Goal: Transaction & Acquisition: Book appointment/travel/reservation

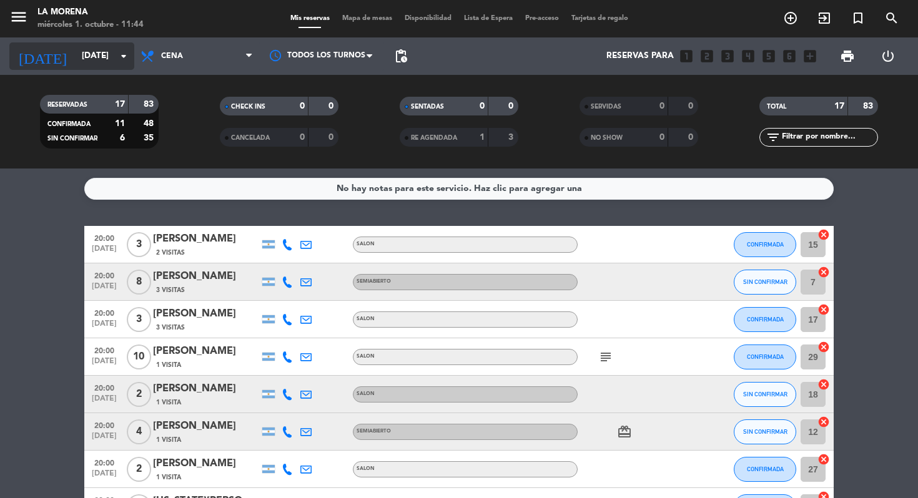
click at [76, 55] on input "[DATE]" at bounding box center [132, 56] width 112 height 22
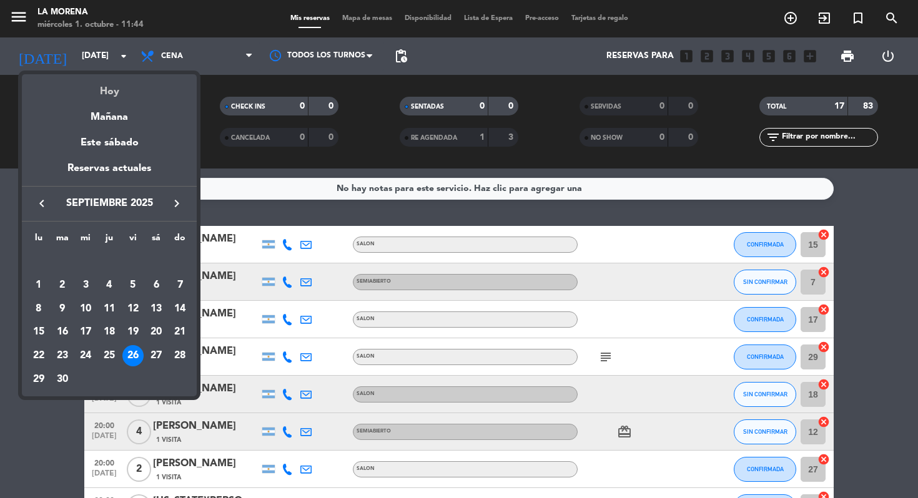
click at [121, 98] on div "Hoy" at bounding box center [109, 87] width 175 height 26
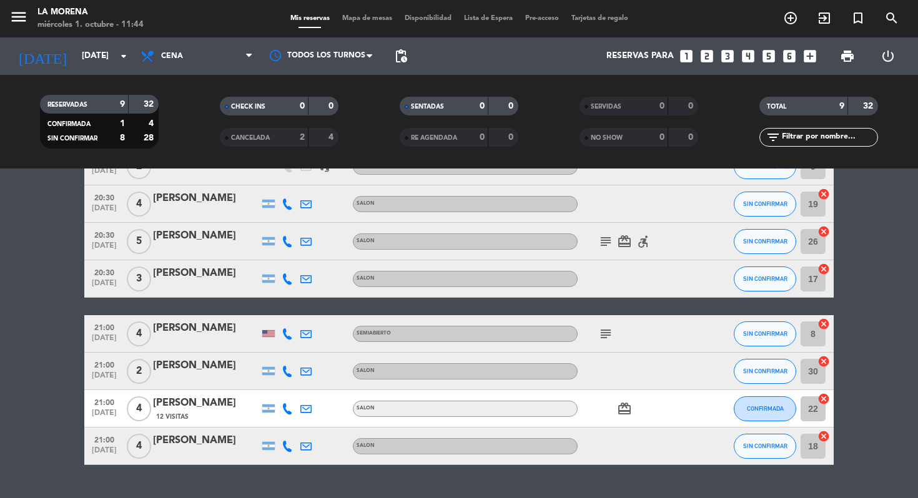
scroll to position [142, 0]
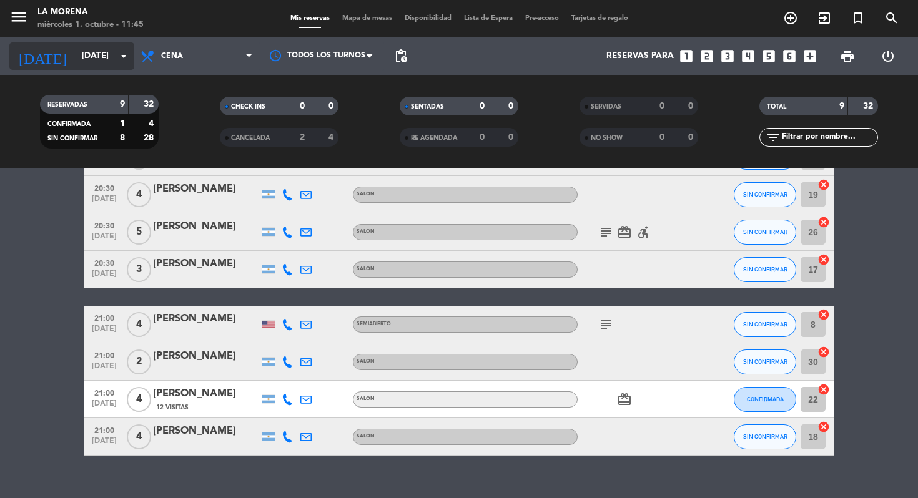
click at [110, 55] on input "[DATE]" at bounding box center [132, 56] width 112 height 22
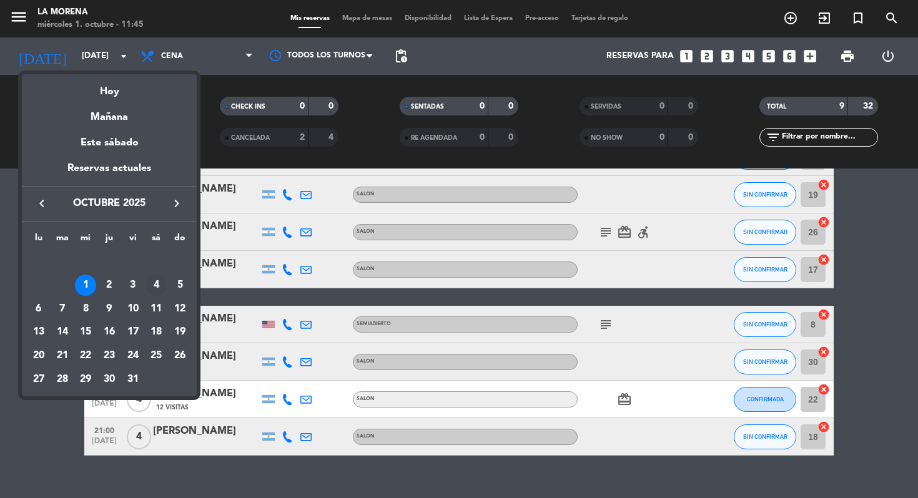
click at [155, 284] on div "4" at bounding box center [155, 285] width 21 height 21
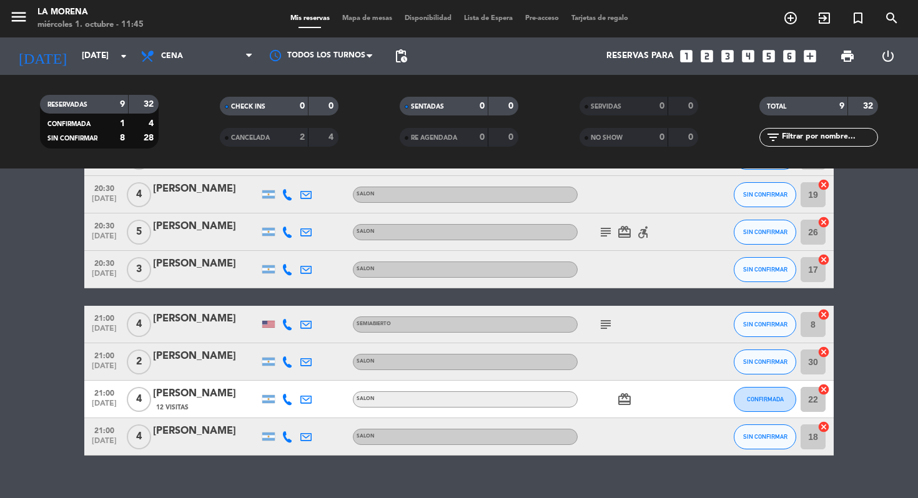
type input "[DATE]"
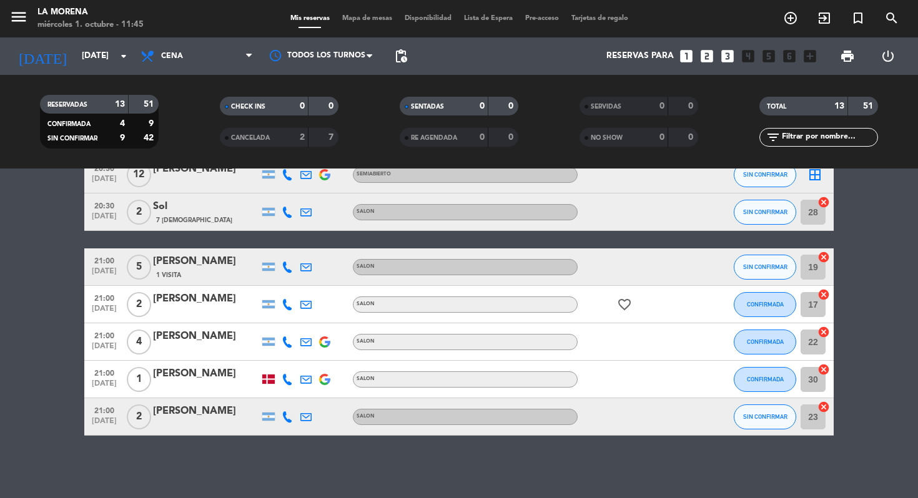
scroll to position [0, 0]
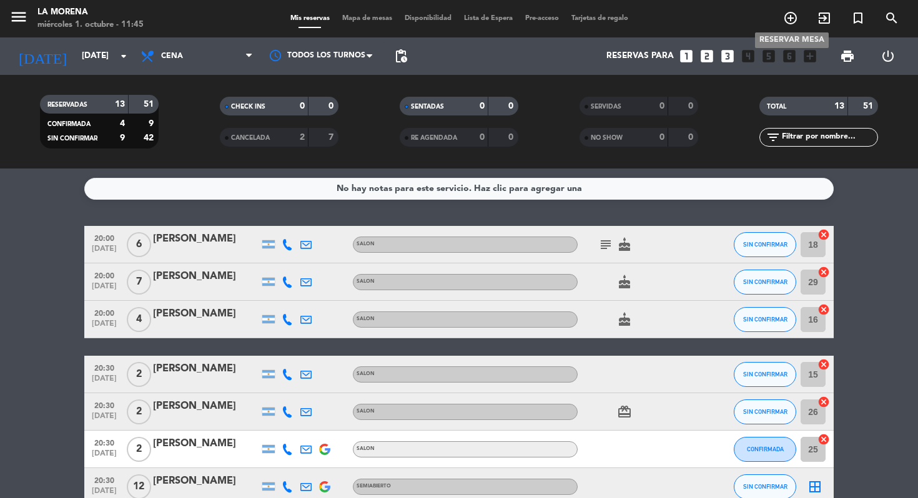
click at [784, 17] on icon "add_circle_outline" at bounding box center [790, 18] width 15 height 15
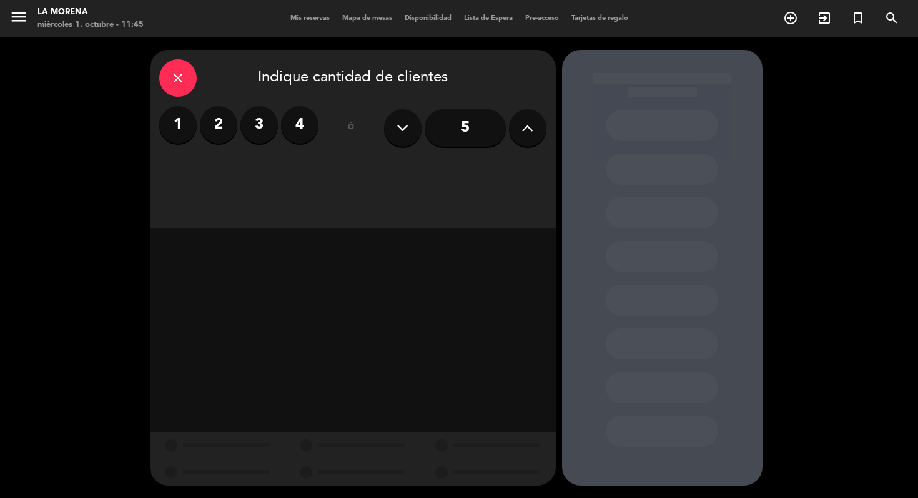
click at [537, 127] on button at bounding box center [527, 127] width 37 height 37
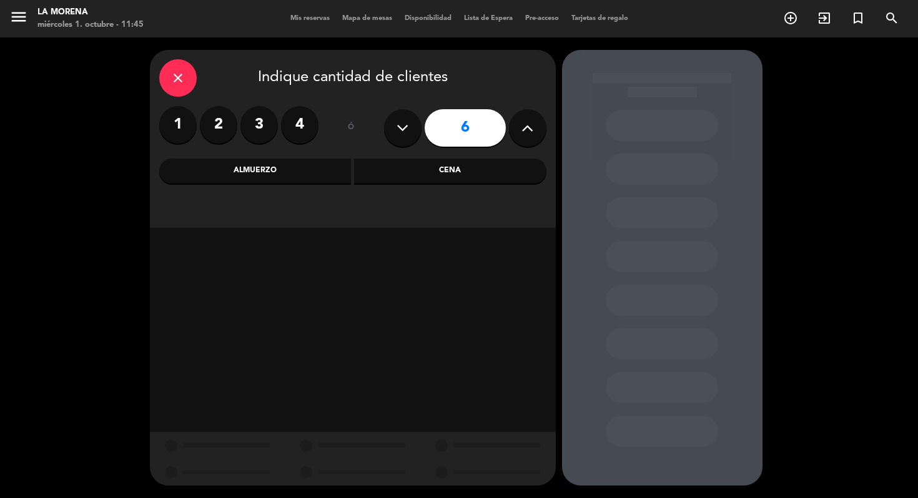
click at [537, 127] on button at bounding box center [527, 127] width 37 height 37
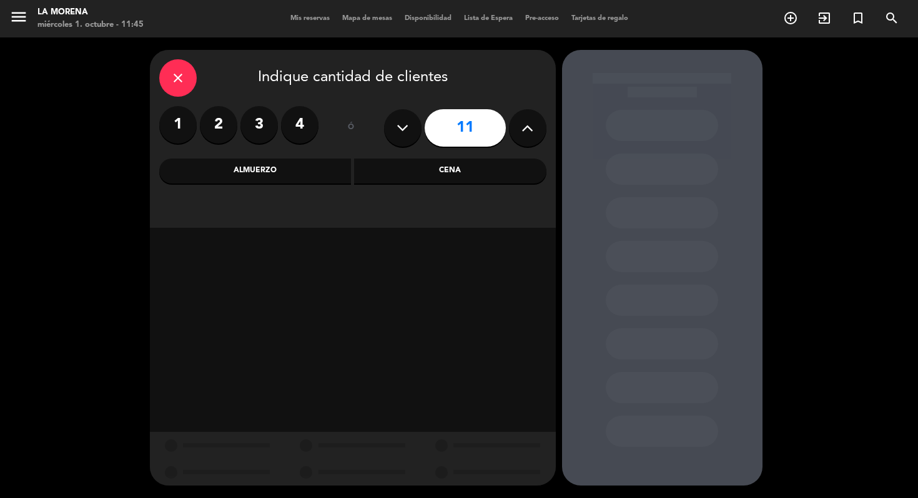
click at [537, 127] on button at bounding box center [527, 127] width 37 height 37
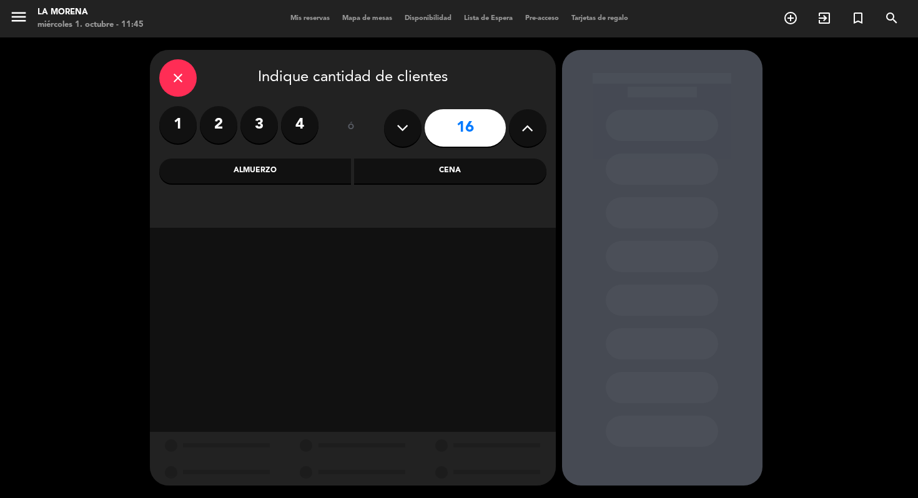
click at [537, 127] on button at bounding box center [527, 127] width 37 height 37
type input "20"
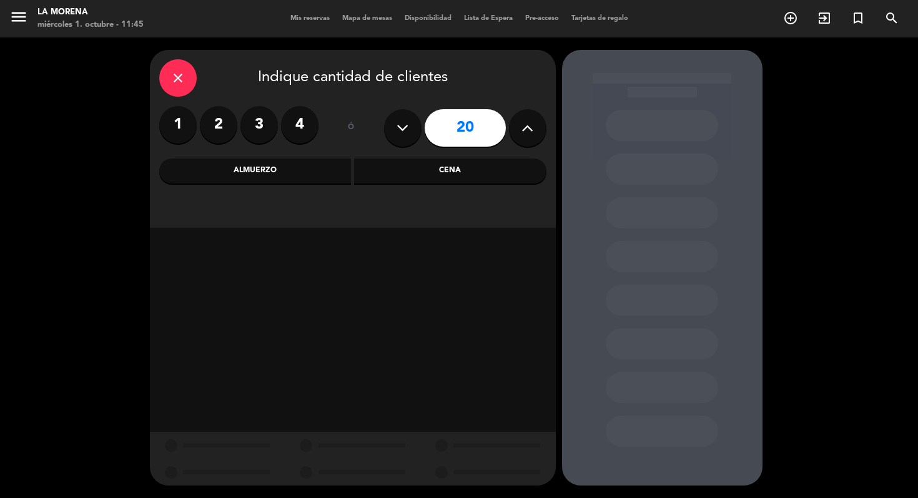
click at [475, 173] on div "Cena" at bounding box center [450, 171] width 192 height 25
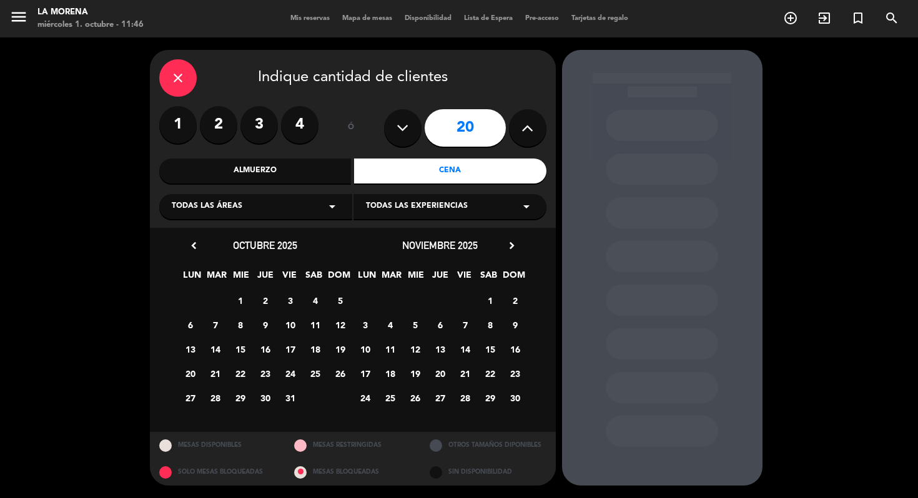
click at [316, 306] on span "4" at bounding box center [315, 300] width 21 height 21
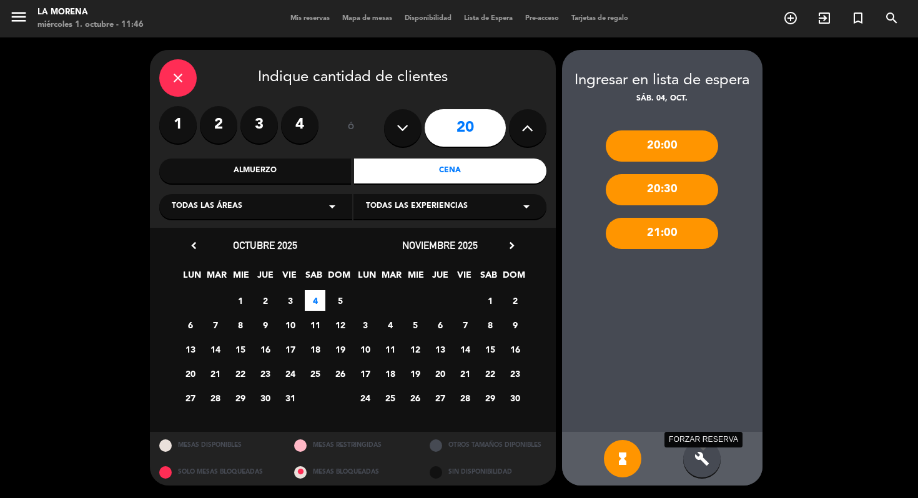
click at [704, 462] on icon "build" at bounding box center [701, 458] width 15 height 15
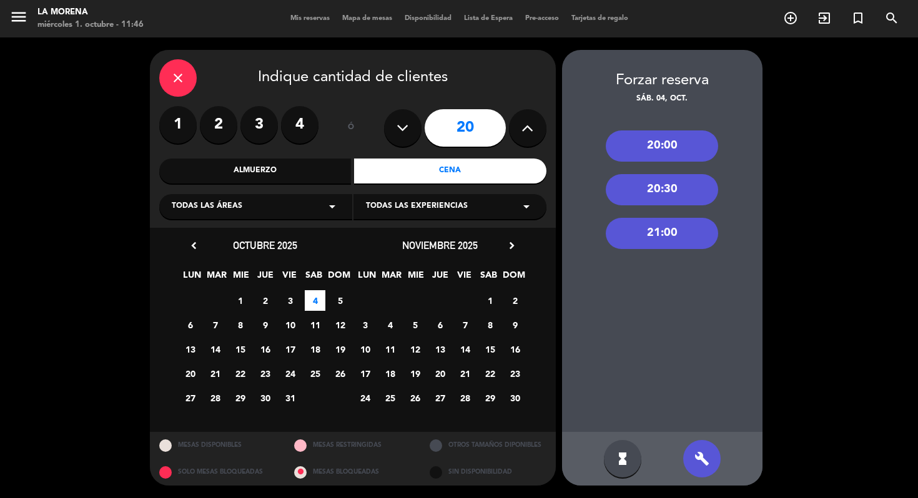
click at [658, 138] on div "20:00" at bounding box center [661, 145] width 112 height 31
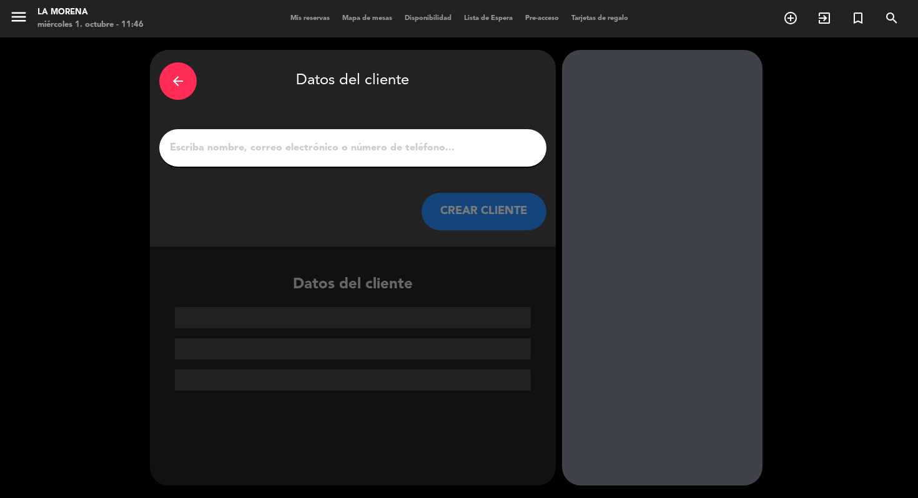
click at [426, 135] on div at bounding box center [352, 147] width 387 height 37
click at [426, 143] on input "1" at bounding box center [353, 147] width 368 height 17
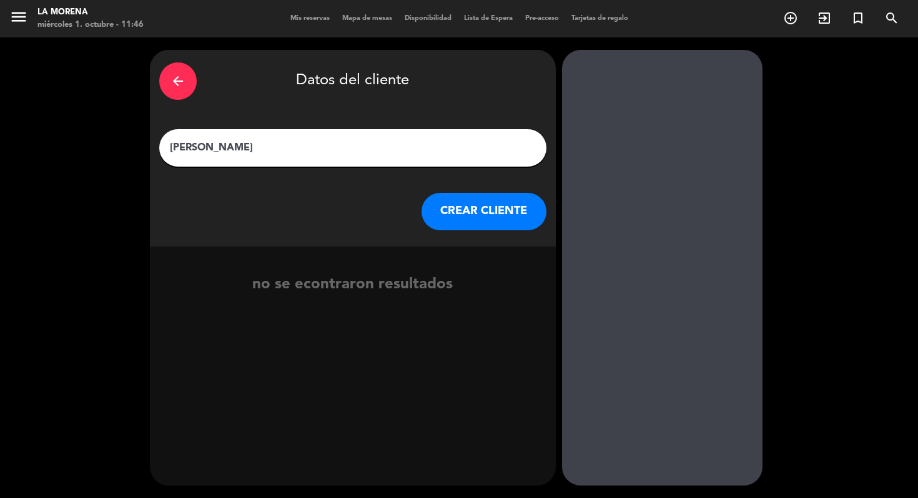
type input "[PERSON_NAME]"
click at [465, 227] on button "CREAR CLIENTE" at bounding box center [483, 211] width 125 height 37
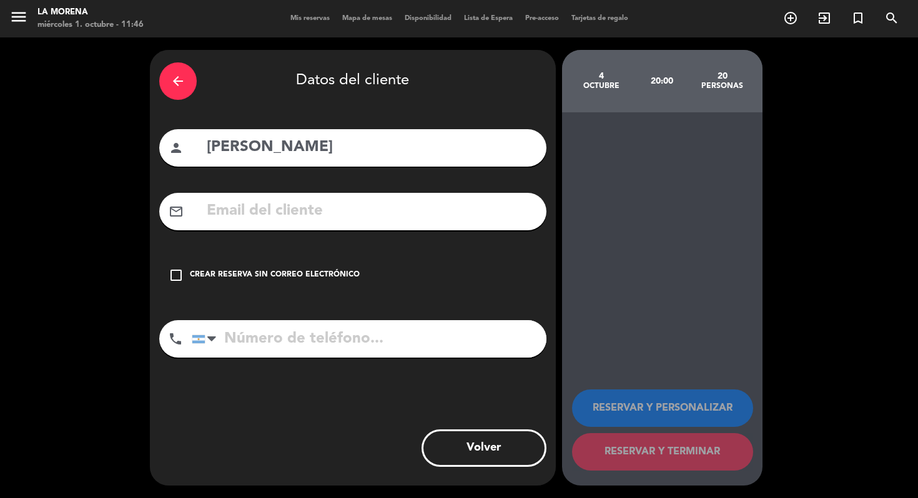
click at [370, 213] on input "text" at bounding box center [370, 211] width 331 height 26
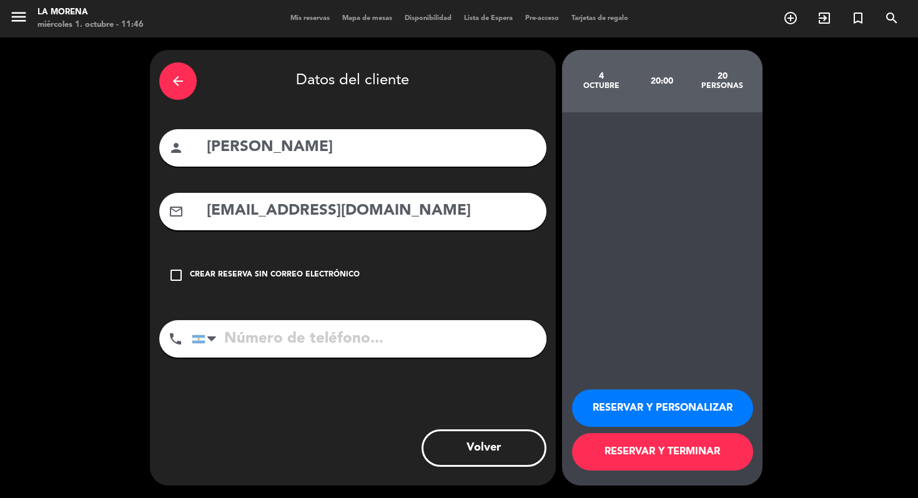
type input "[EMAIL_ADDRESS][DOMAIN_NAME]"
click at [289, 324] on input "tel" at bounding box center [369, 338] width 355 height 37
type input "1158918386"
click at [629, 449] on button "RESERVAR Y TERMINAR" at bounding box center [662, 451] width 181 height 37
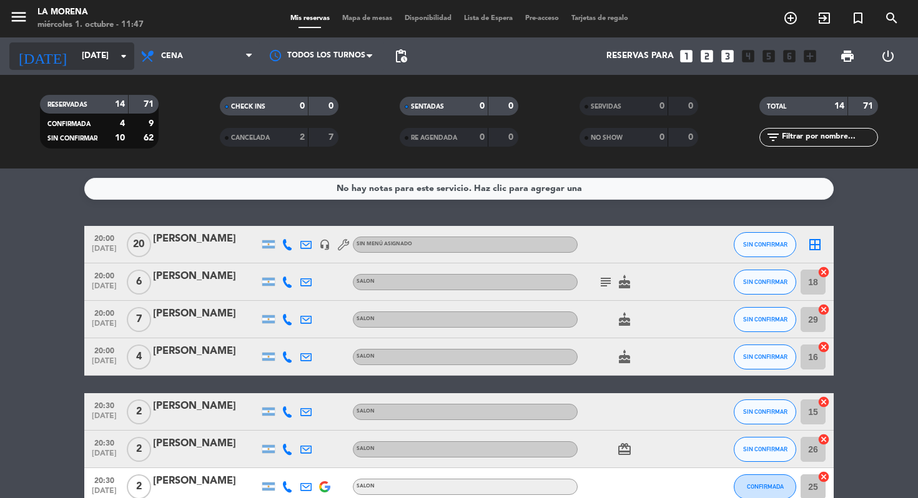
click at [122, 56] on icon "arrow_drop_down" at bounding box center [123, 56] width 15 height 15
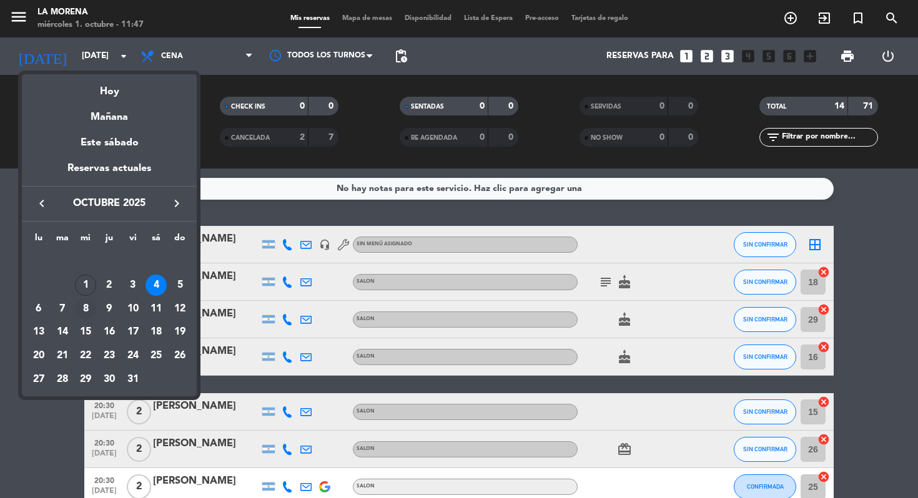
click at [86, 305] on div "8" at bounding box center [85, 308] width 21 height 21
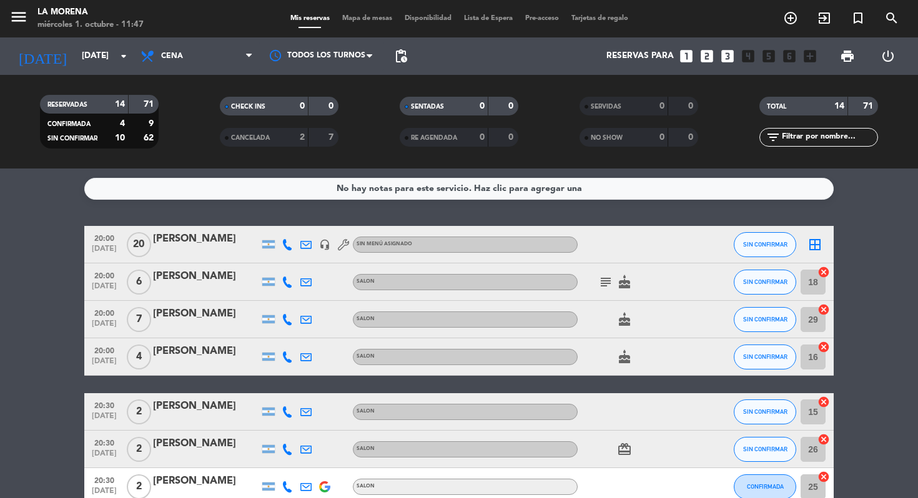
type input "[DATE]"
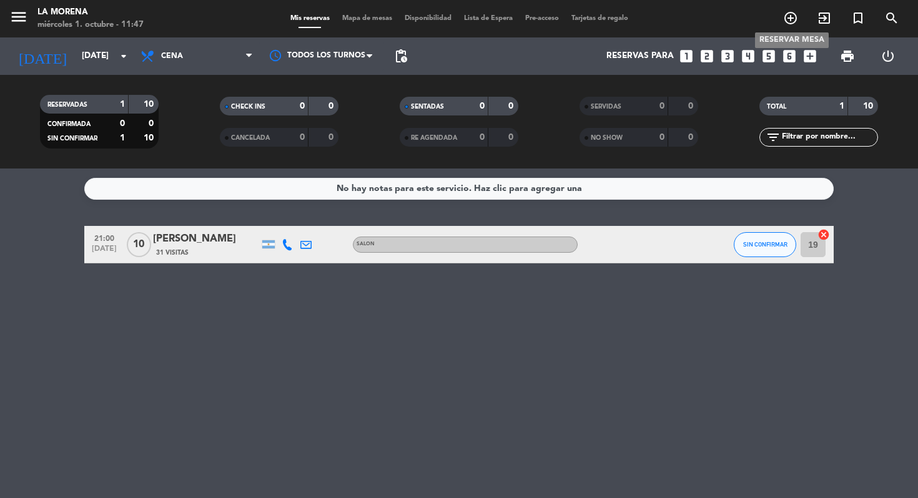
click at [787, 22] on icon "add_circle_outline" at bounding box center [790, 18] width 15 height 15
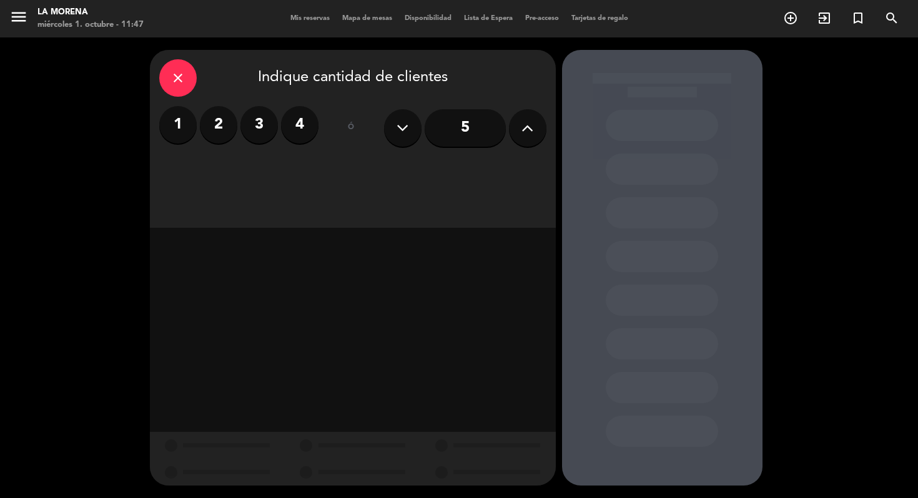
click at [536, 135] on button at bounding box center [527, 127] width 37 height 37
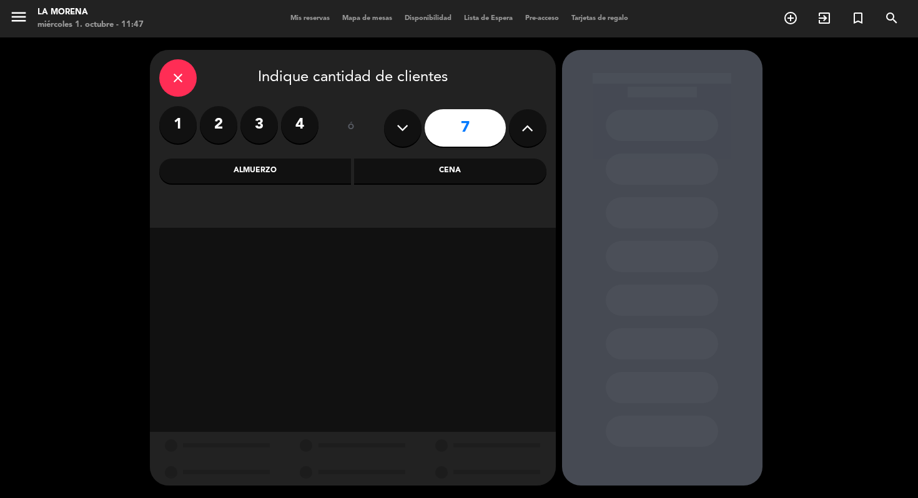
click at [536, 135] on button at bounding box center [527, 127] width 37 height 37
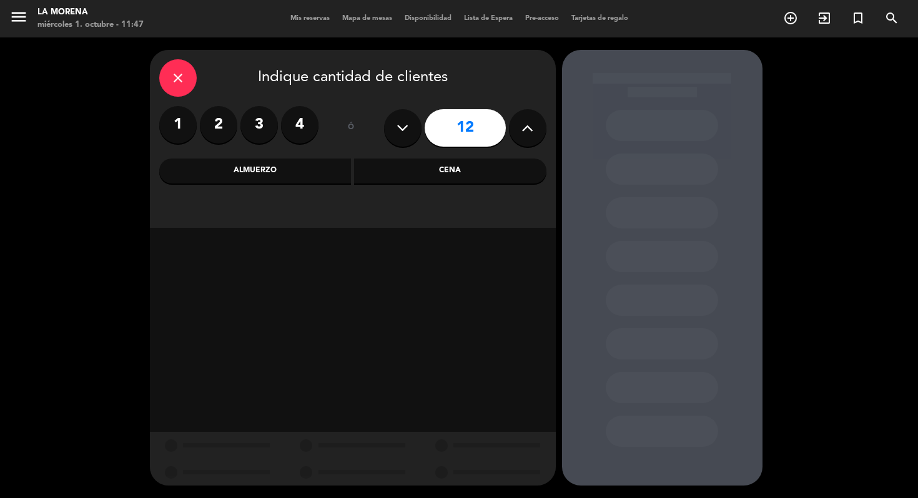
click at [536, 135] on button at bounding box center [527, 127] width 37 height 37
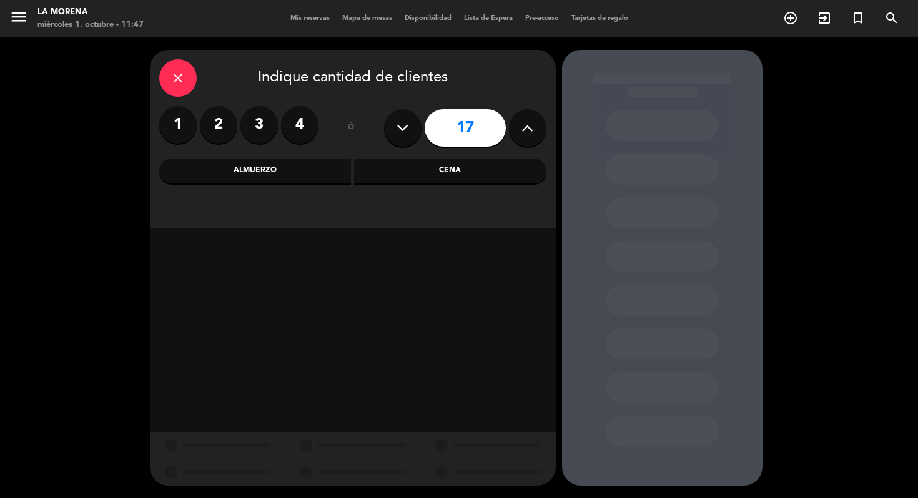
click at [536, 135] on button at bounding box center [527, 127] width 37 height 37
type input "20"
click at [488, 165] on div "Cena" at bounding box center [450, 171] width 192 height 25
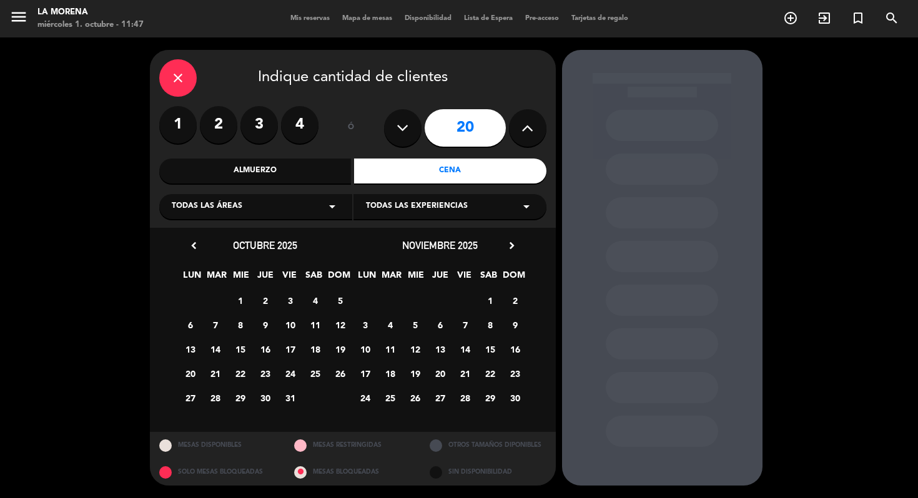
click at [246, 327] on span "8" at bounding box center [240, 325] width 21 height 21
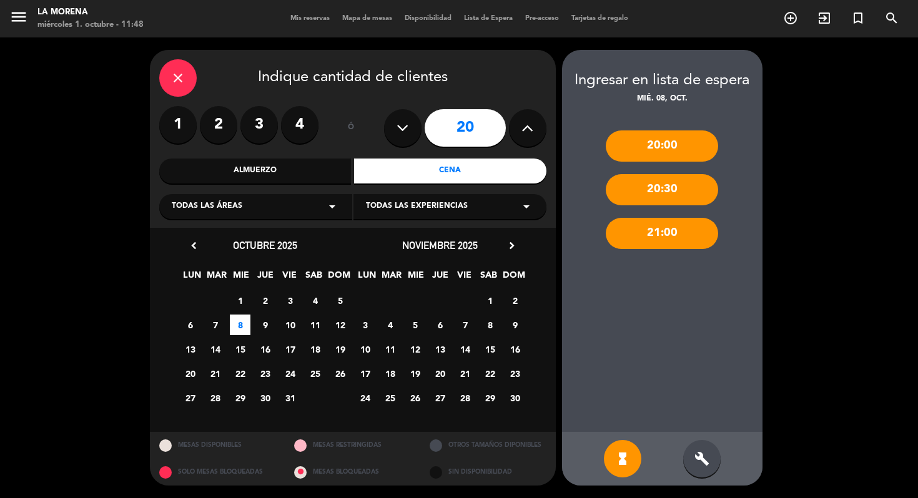
click at [693, 465] on div "build" at bounding box center [701, 458] width 37 height 37
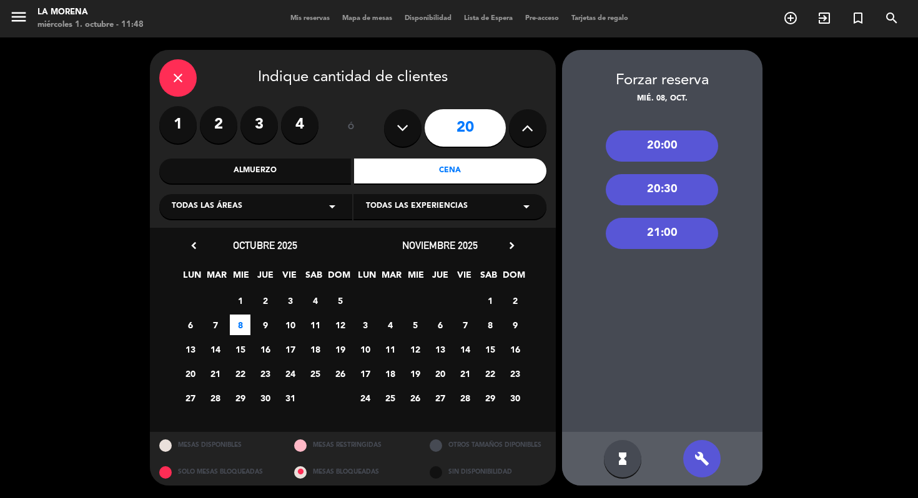
click at [662, 200] on div "20:30" at bounding box center [661, 189] width 112 height 31
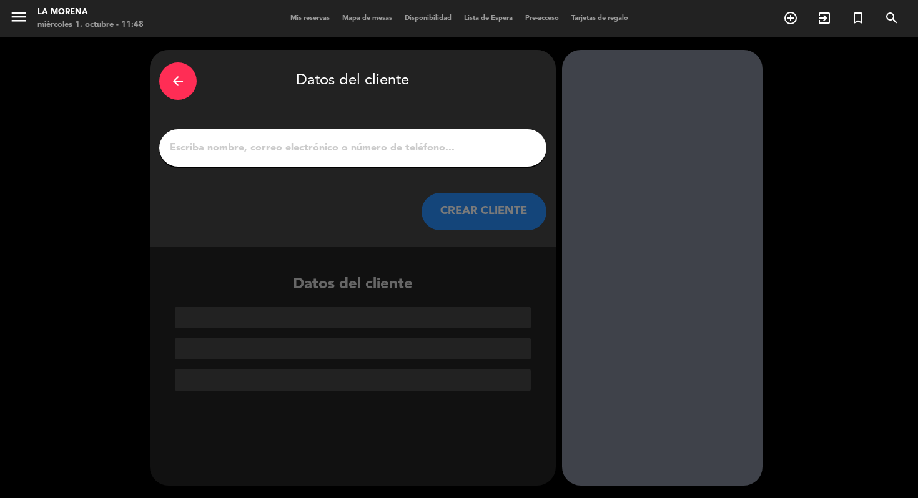
click at [522, 158] on div at bounding box center [352, 147] width 387 height 37
click at [473, 144] on input "1" at bounding box center [353, 147] width 368 height 17
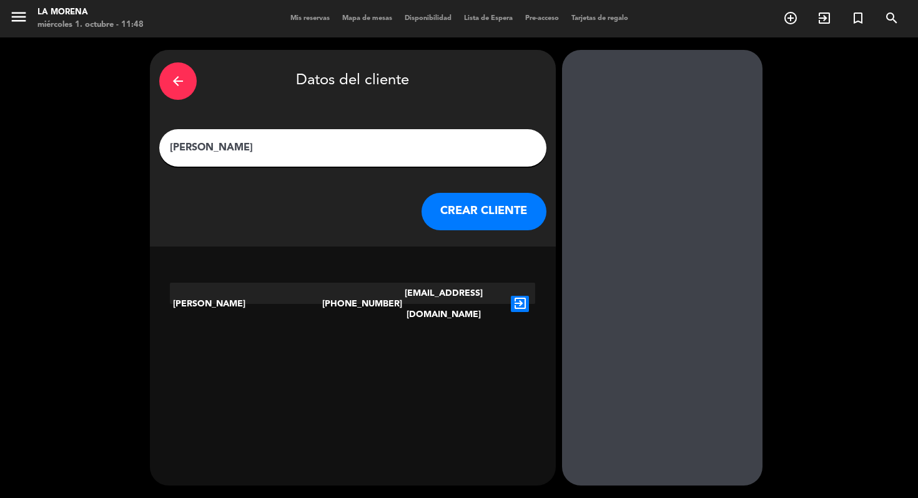
type input "[PERSON_NAME]"
click at [522, 296] on icon "exit_to_app" at bounding box center [520, 304] width 18 height 16
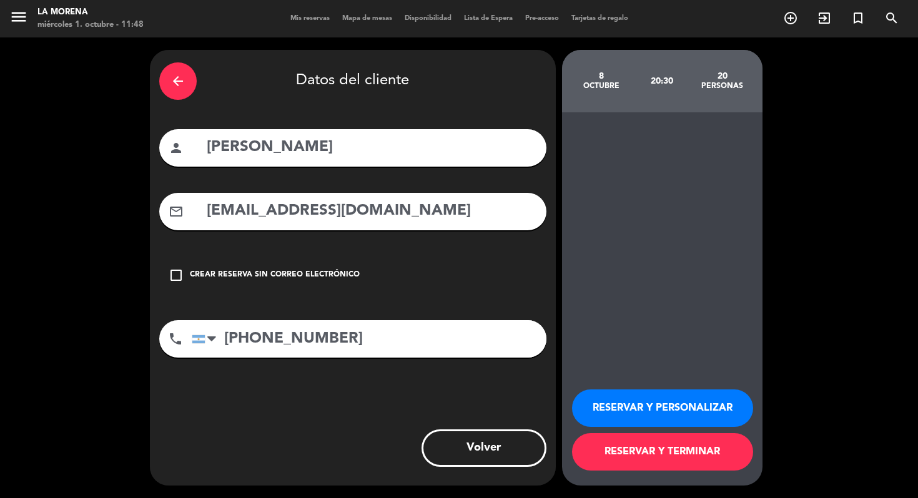
click at [654, 452] on button "RESERVAR Y TERMINAR" at bounding box center [662, 451] width 181 height 37
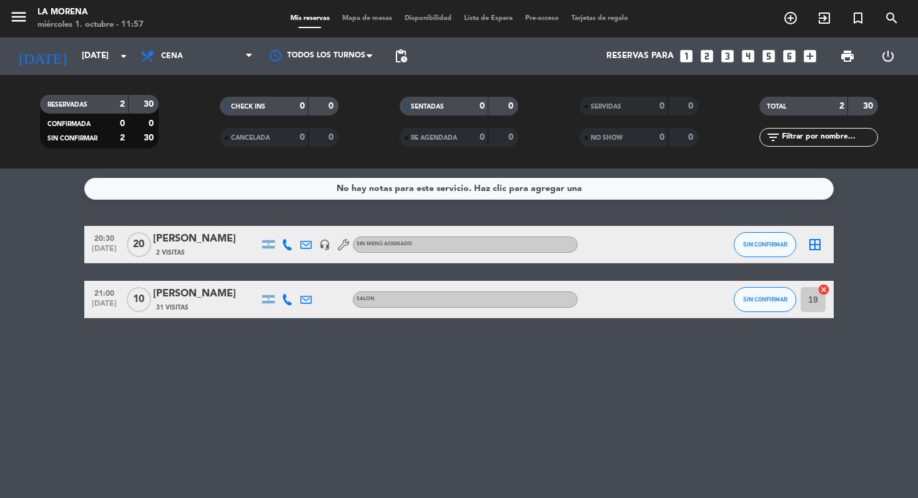
click at [62, 88] on div "RESERVADAS 2 30 CONFIRMADA 0 0 SIN CONFIRMAR 2 30" at bounding box center [99, 121] width 180 height 69
click at [76, 51] on input "[DATE]" at bounding box center [132, 56] width 112 height 22
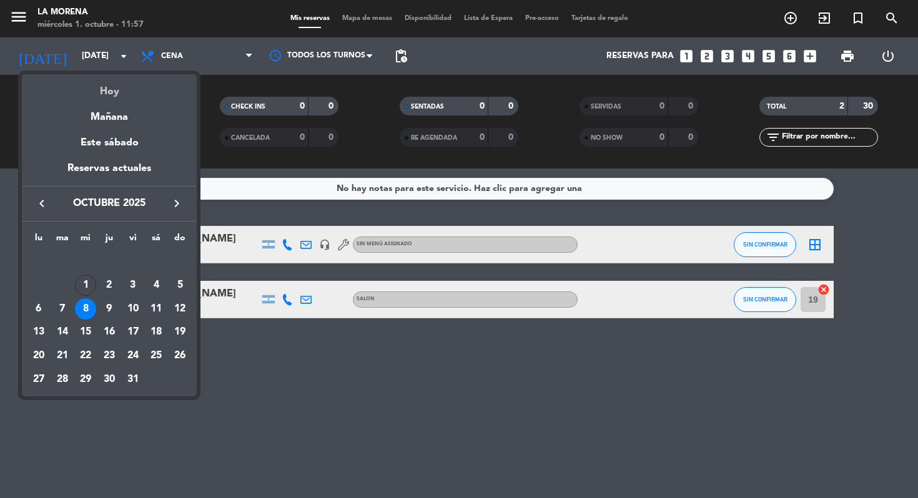
click at [103, 83] on div "Hoy" at bounding box center [109, 87] width 175 height 26
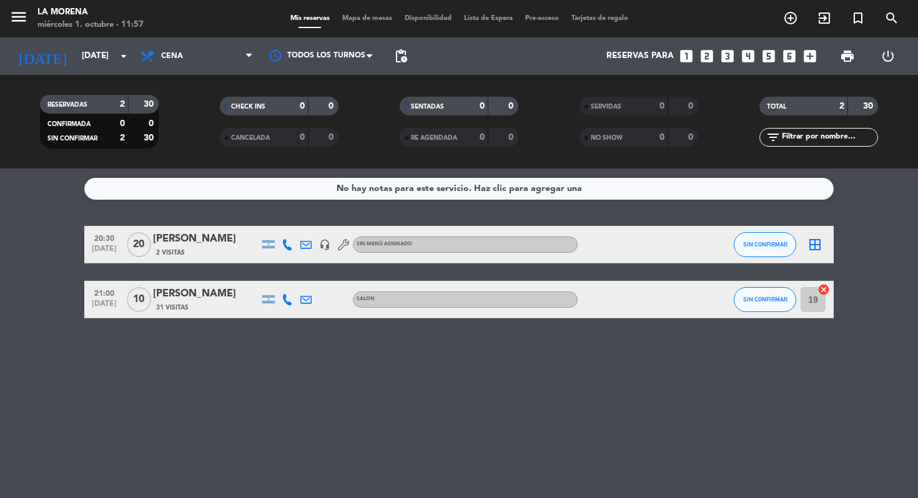
type input "[DATE]"
